Goal: Information Seeking & Learning: Learn about a topic

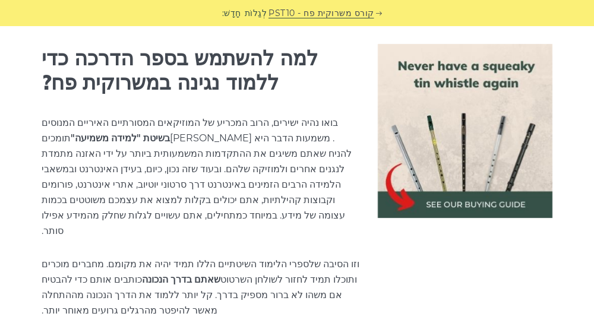
scroll to position [634, 0]
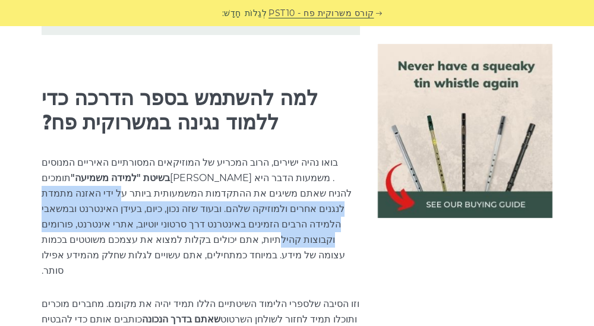
drag, startPoint x: 203, startPoint y: 182, endPoint x: 142, endPoint y: 210, distance: 67.0
click at [142, 210] on font ". משמעות הדבר היא [PERSON_NAME] להניח שאתם משיגים את ההתקדמות המשמעותית ביותר ע…" at bounding box center [197, 224] width 310 height 104
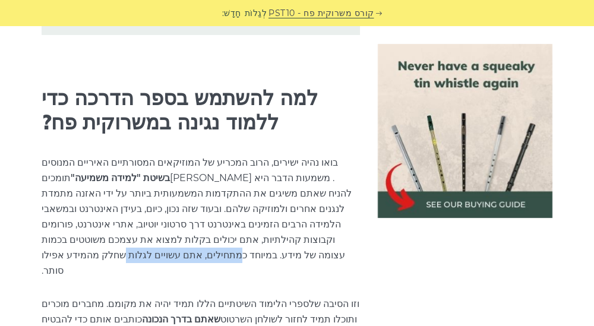
drag, startPoint x: 137, startPoint y: 223, endPoint x: 107, endPoint y: 241, distance: 35.5
click at [107, 241] on font ". משמעות הדבר היא [PERSON_NAME] להניח שאתם משיגים את ההתקדמות המשמעותית ביותר ע…" at bounding box center [197, 224] width 310 height 104
click at [151, 240] on p "בואו נהיה ישירים, הרוב המכריע של המוזיקאים המסורתיים האיריים המנוסים תומכים בשי…" at bounding box center [201, 217] width 319 height 124
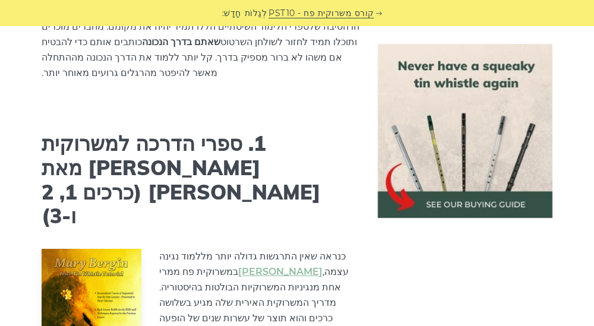
scroll to position [911, 0]
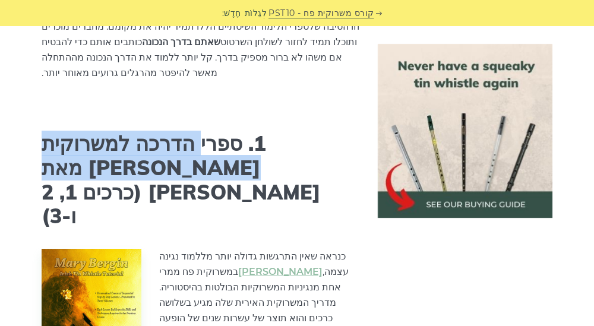
drag, startPoint x: 294, startPoint y: 109, endPoint x: 190, endPoint y: 135, distance: 107.2
click at [190, 135] on font "1. ספרי הדרכה למשרוקית [PERSON_NAME] מאת [PERSON_NAME] (כרכים 1, 2 ו-3)" at bounding box center [181, 180] width 279 height 98
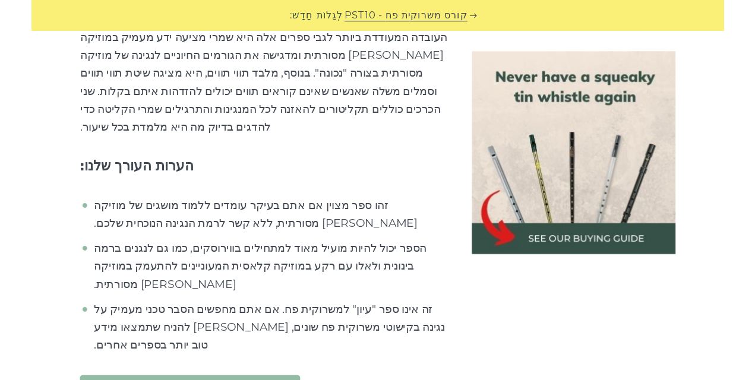
scroll to position [1426, 0]
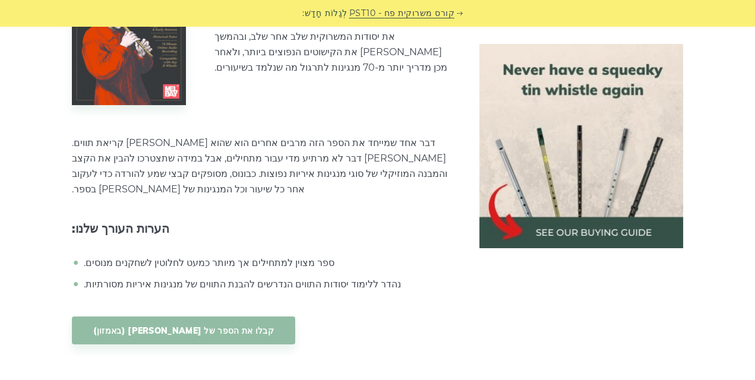
scroll to position [1902, 0]
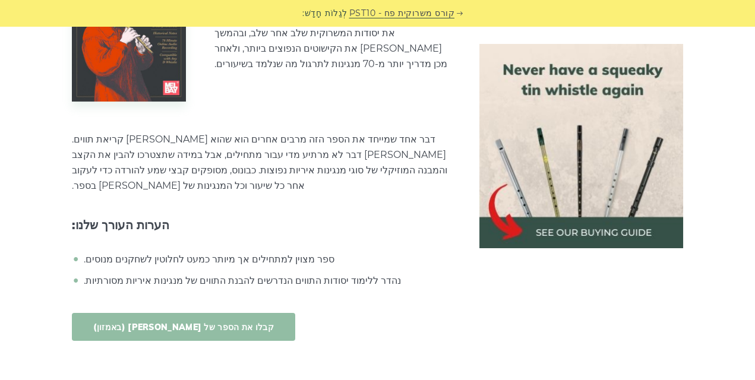
click at [193, 322] on font "קבלו את הספר של [PERSON_NAME] (באמזון)" at bounding box center [183, 327] width 181 height 11
